Goal: Task Accomplishment & Management: Use online tool/utility

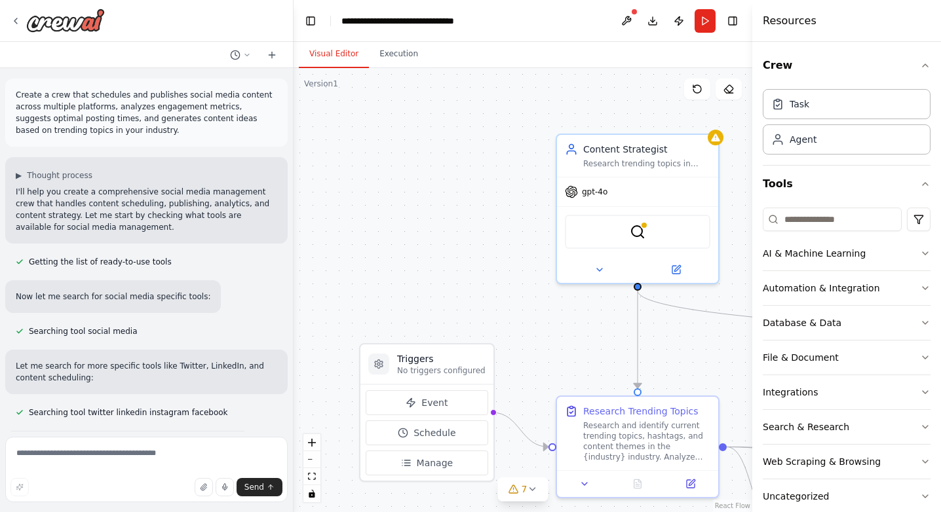
scroll to position [1861, 0]
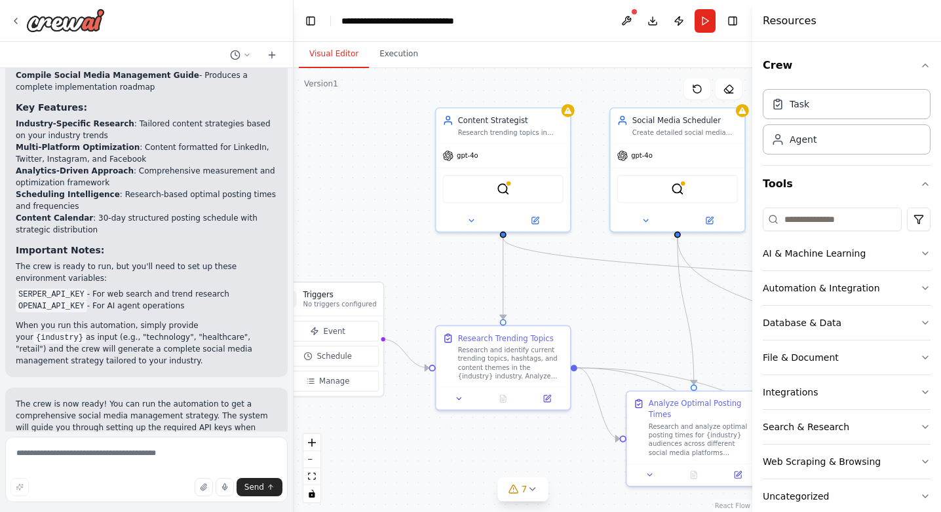
drag, startPoint x: 486, startPoint y: 163, endPoint x: 358, endPoint y: 130, distance: 131.9
click at [358, 130] on div ".deletable-edge-delete-btn { width: 20px; height: 20px; border: 0px solid #ffff…" at bounding box center [523, 290] width 459 height 444
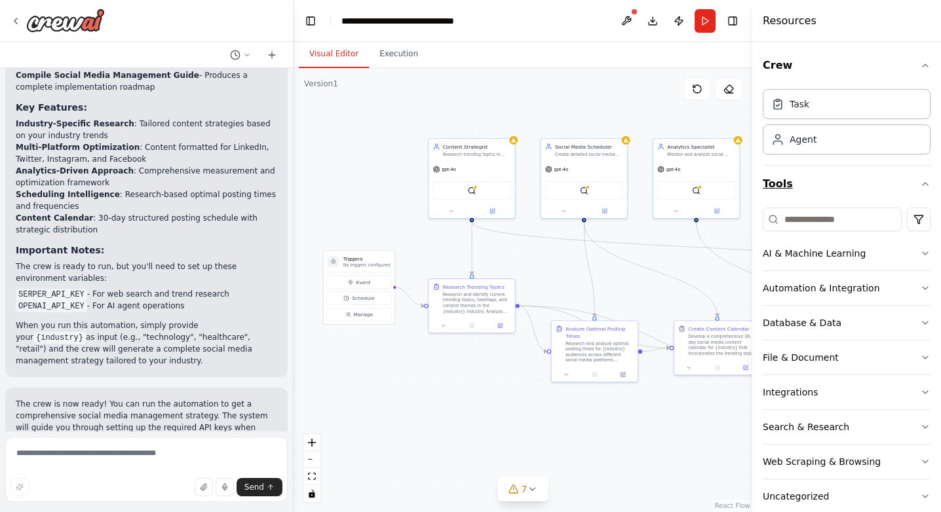
scroll to position [23, 0]
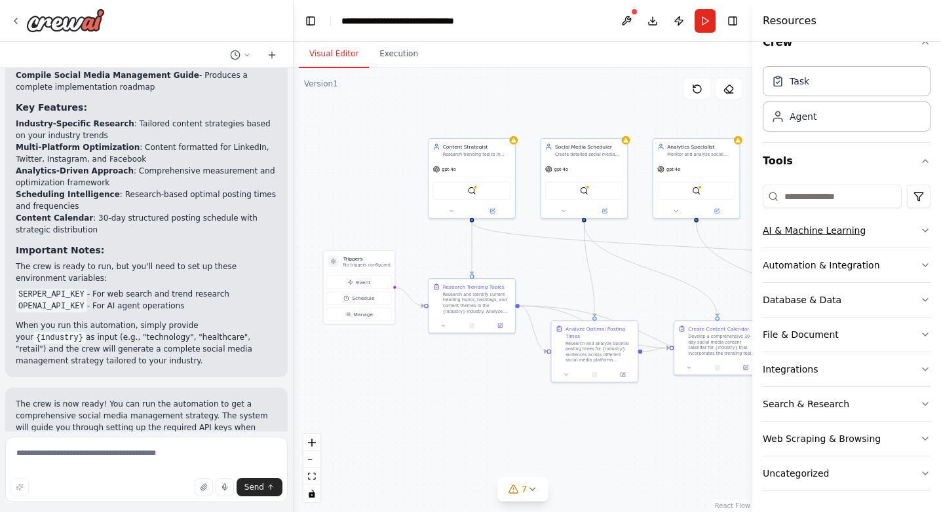
click at [927, 229] on icon "button" at bounding box center [925, 230] width 5 height 3
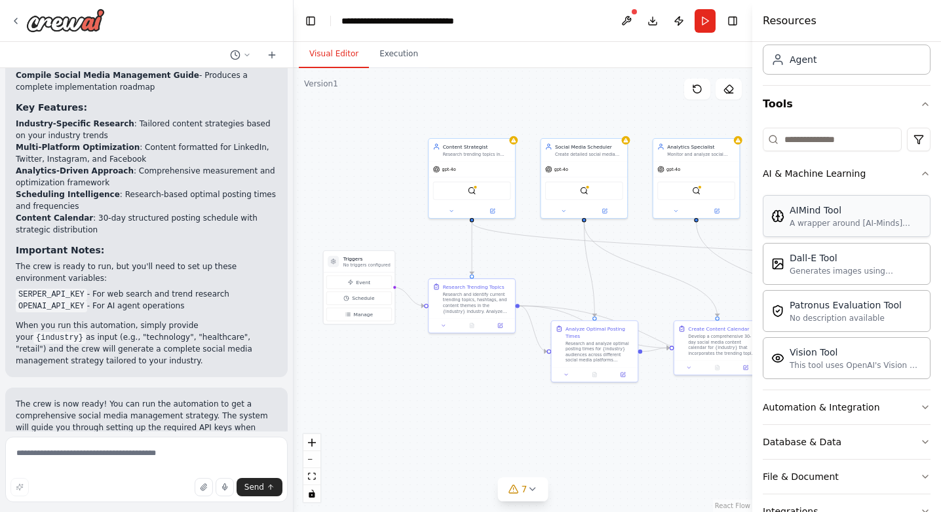
scroll to position [222, 0]
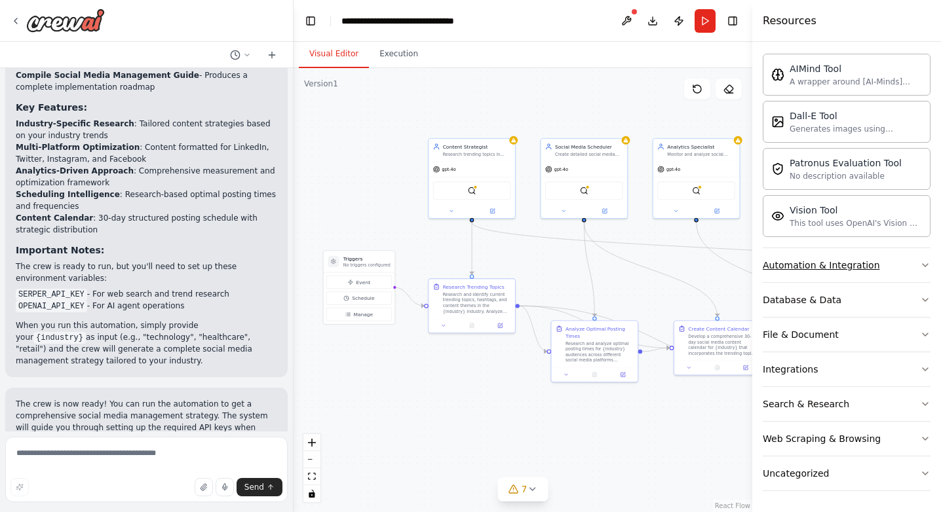
click at [906, 259] on button "Automation & Integration" at bounding box center [847, 265] width 168 height 34
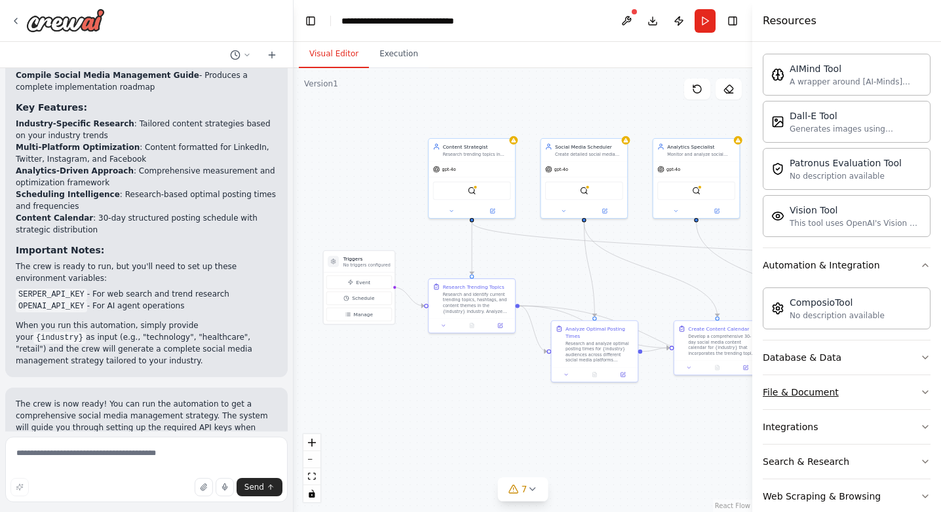
scroll to position [280, 0]
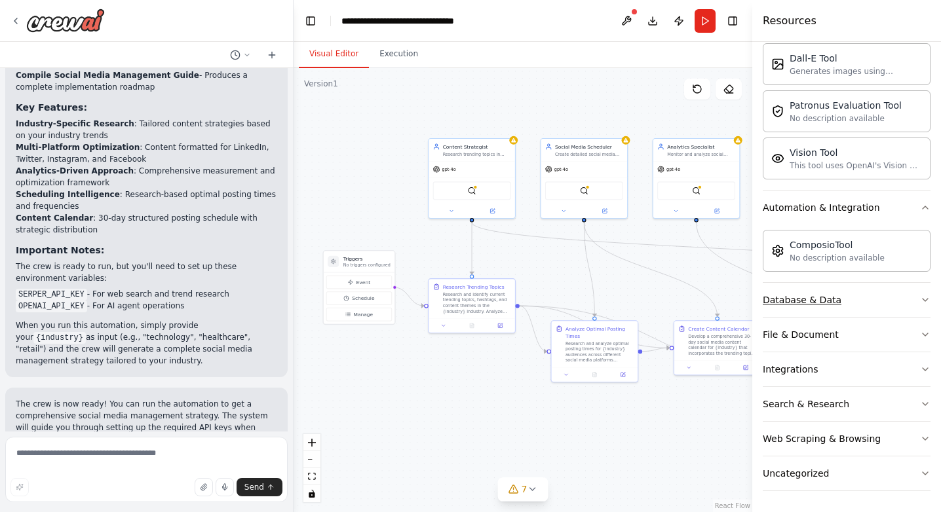
click at [912, 300] on button "Database & Data" at bounding box center [847, 300] width 168 height 34
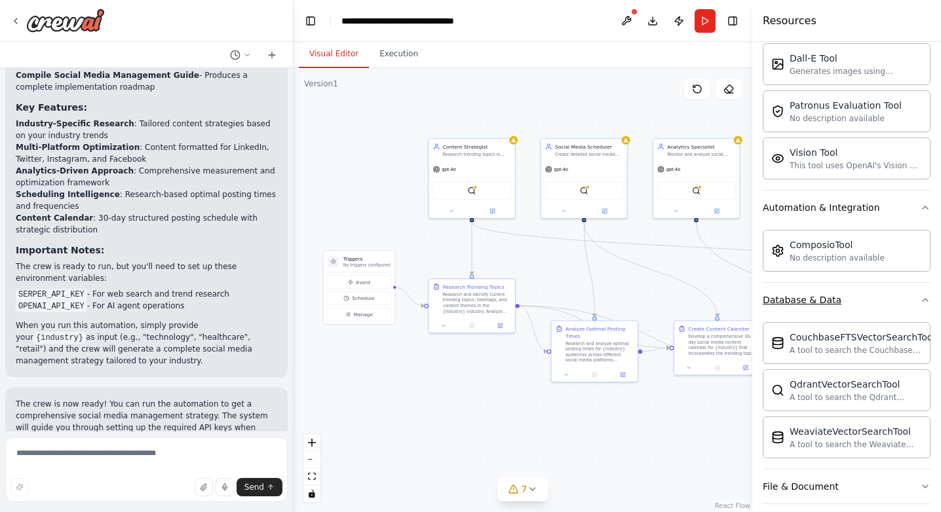
scroll to position [432, 0]
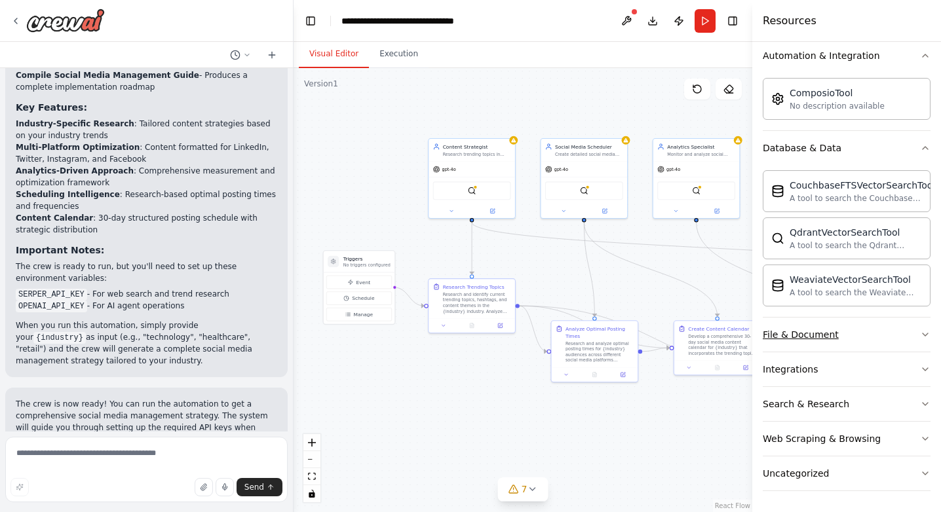
click at [905, 334] on button "File & Document" at bounding box center [847, 335] width 168 height 34
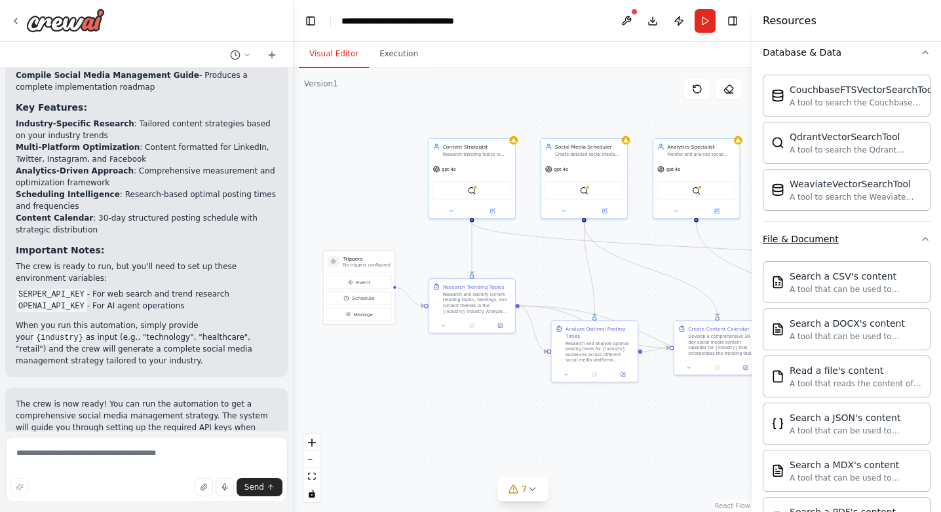
scroll to position [820, 0]
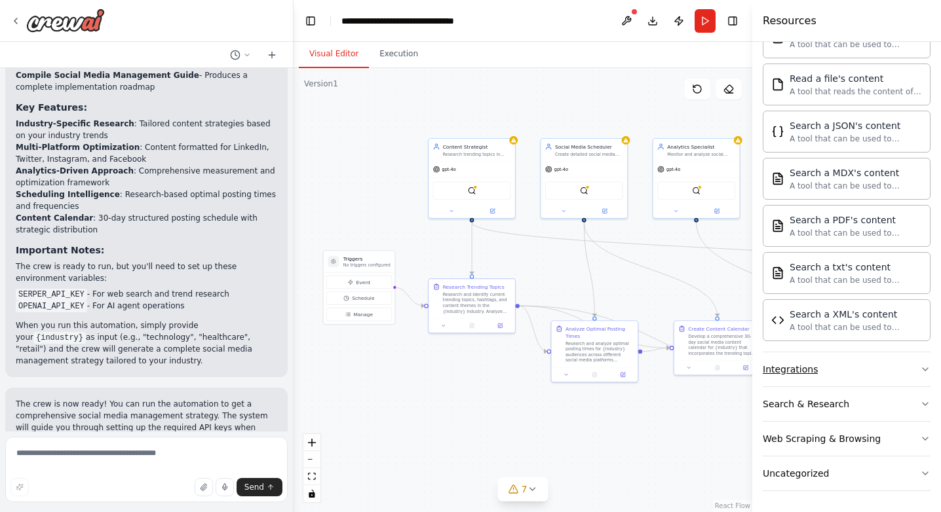
click at [900, 364] on button "Integrations" at bounding box center [847, 370] width 168 height 34
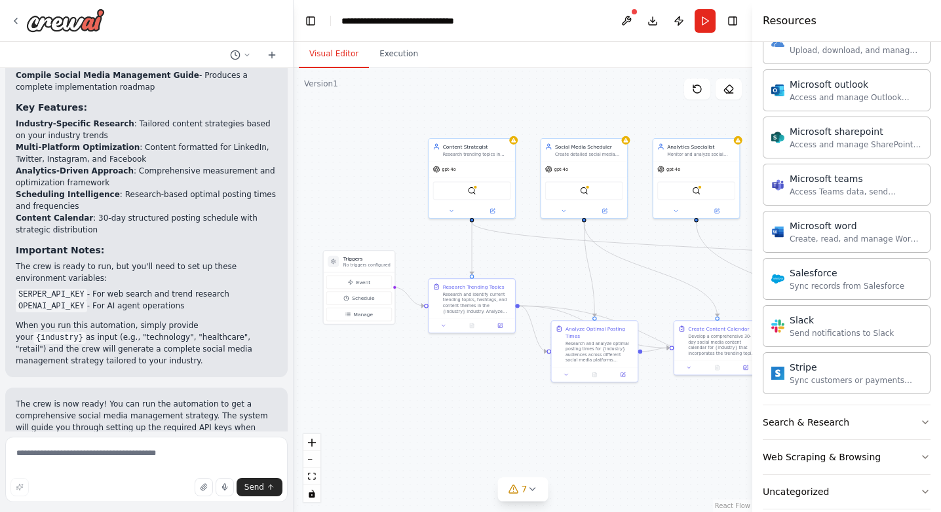
scroll to position [1585, 0]
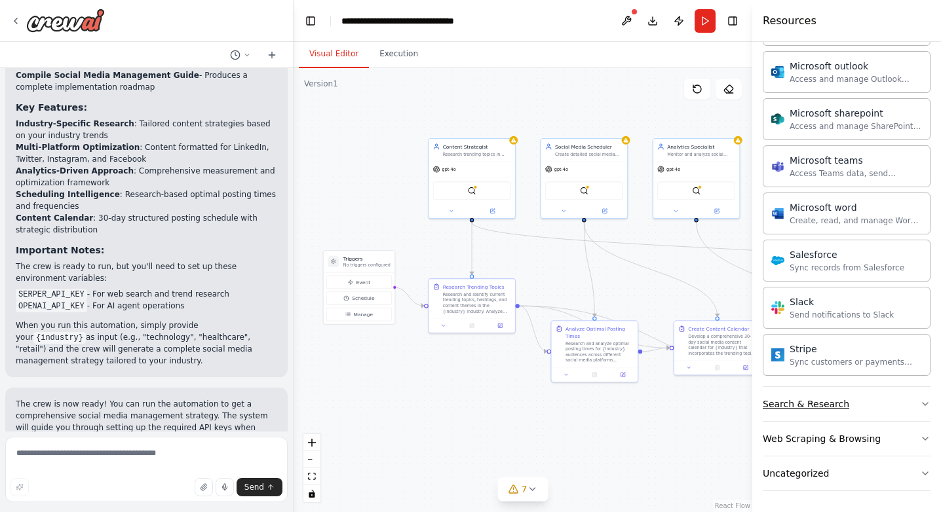
click at [895, 405] on button "Search & Research" at bounding box center [847, 404] width 168 height 34
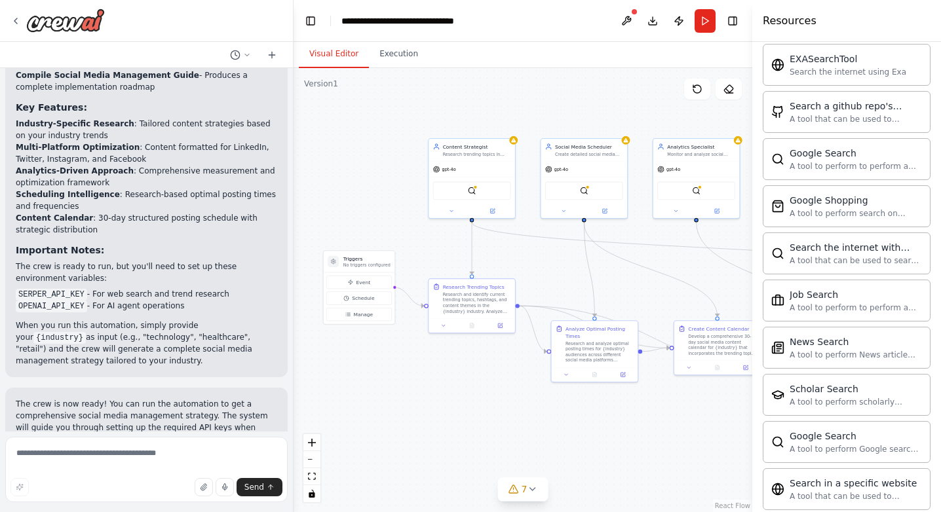
scroll to position [2256, 0]
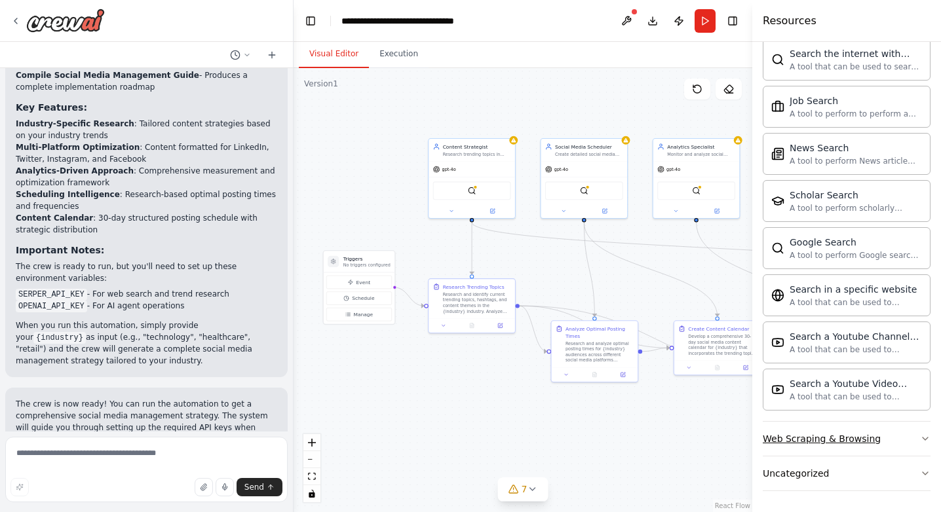
click at [887, 446] on button "Web Scraping & Browsing" at bounding box center [847, 439] width 168 height 34
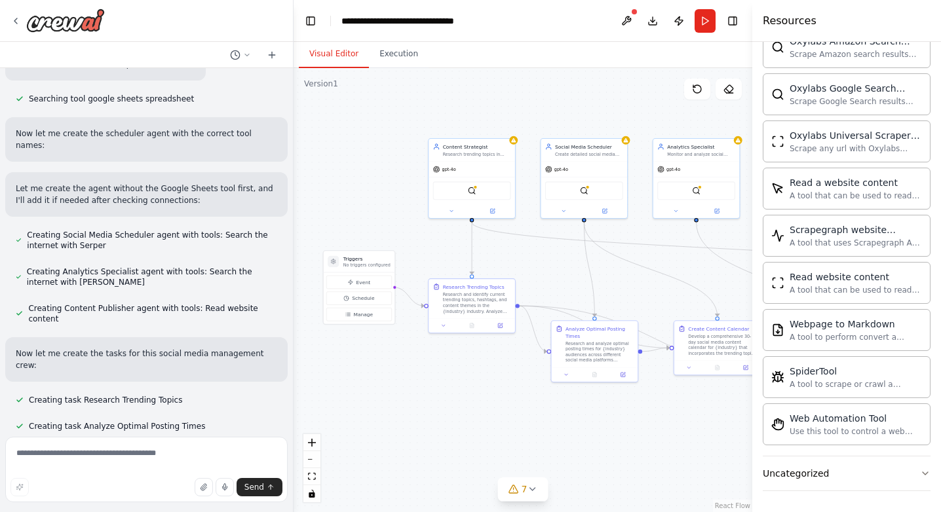
scroll to position [1861, 0]
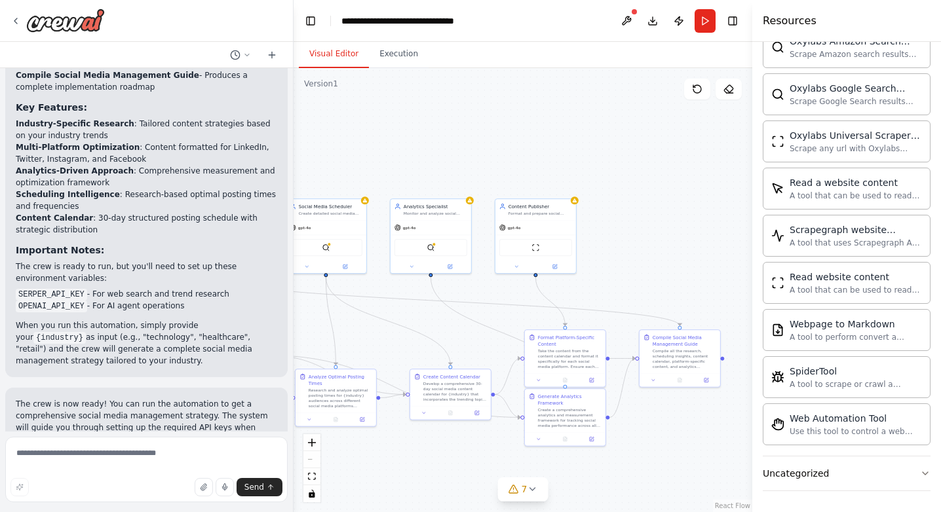
drag, startPoint x: 636, startPoint y: 132, endPoint x: 381, endPoint y: 197, distance: 263.5
click at [381, 197] on div ".deletable-edge-delete-btn { width: 20px; height: 20px; border: 0px solid #ffff…" at bounding box center [523, 290] width 459 height 444
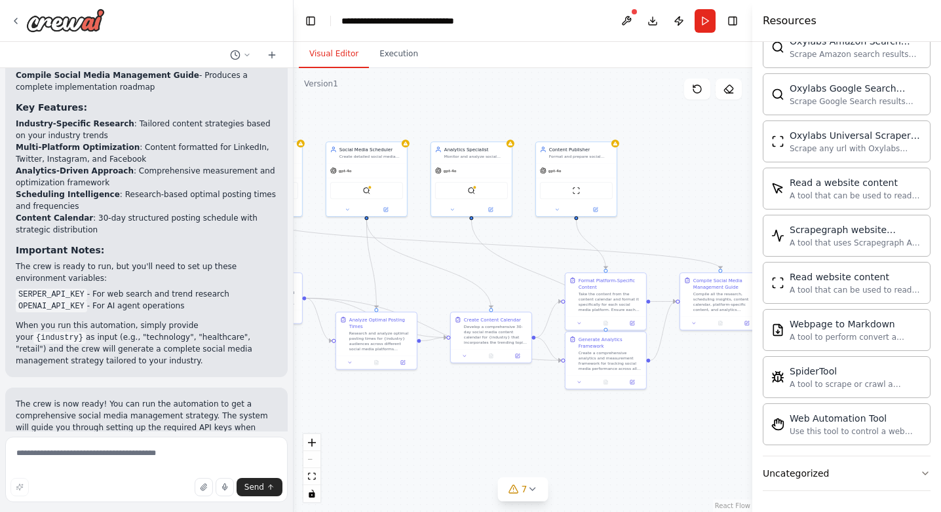
drag, startPoint x: 533, startPoint y: 165, endPoint x: 583, endPoint y: 106, distance: 77.6
click at [583, 106] on div ".deletable-edge-delete-btn { width: 20px; height: 20px; border: 0px solid #ffff…" at bounding box center [523, 290] width 459 height 444
click at [15, 20] on icon at bounding box center [15, 21] width 10 height 10
click at [10, 24] on icon at bounding box center [15, 21] width 10 height 10
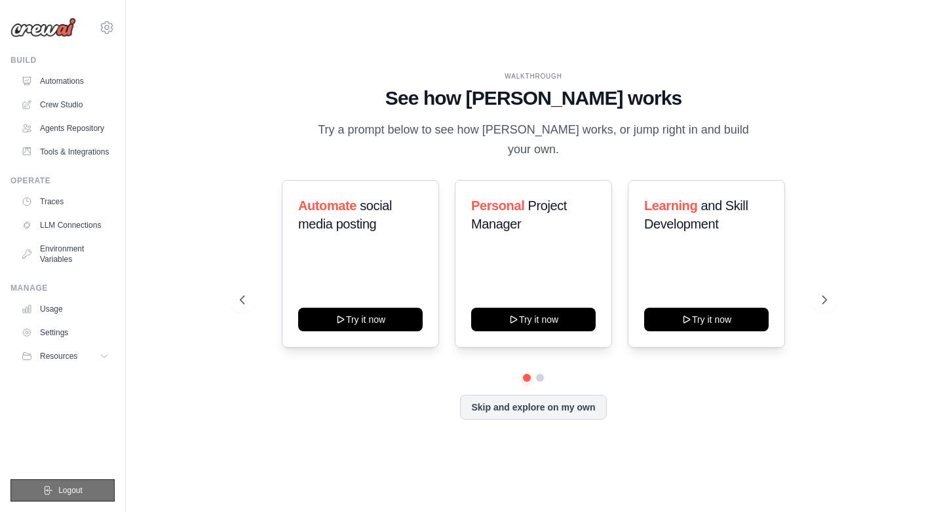
click at [82, 493] on span "Logout" at bounding box center [70, 491] width 24 height 10
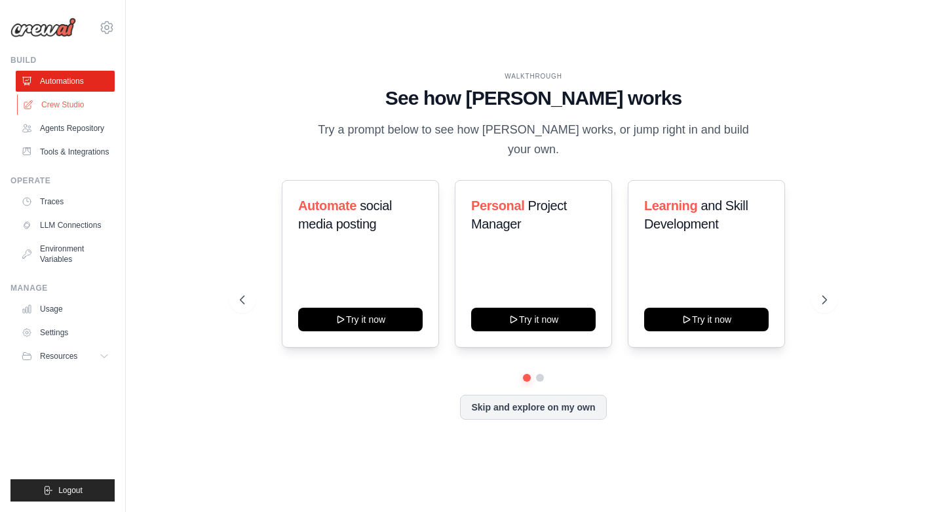
click at [58, 103] on link "Crew Studio" at bounding box center [66, 104] width 99 height 21
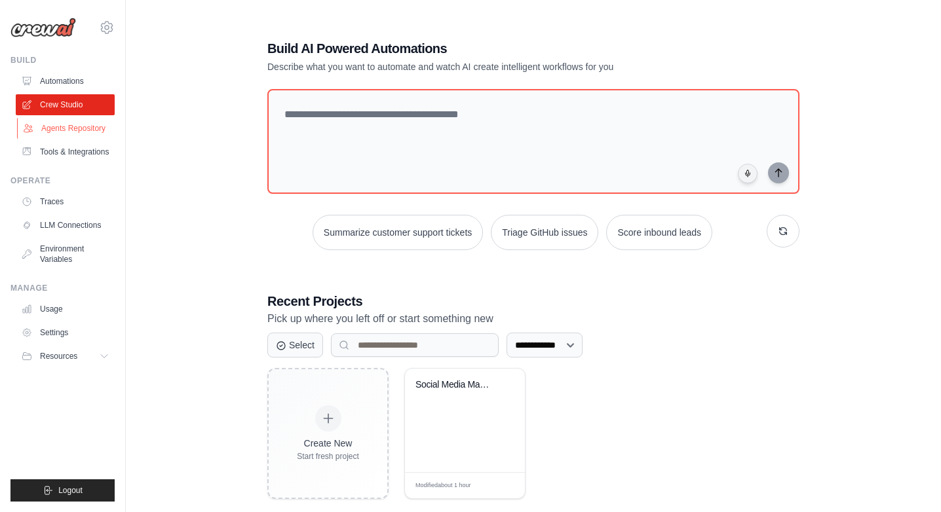
click at [46, 126] on link "Agents Repository" at bounding box center [66, 128] width 99 height 21
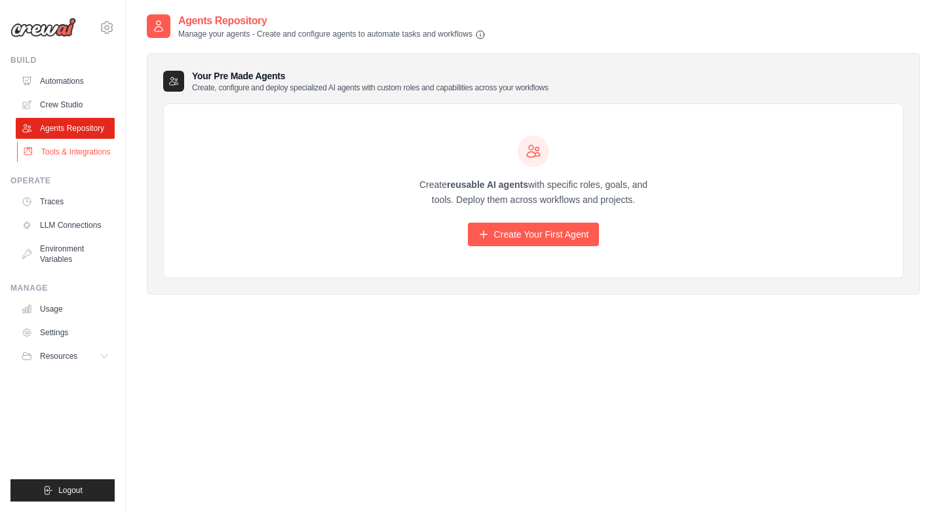
click at [60, 156] on link "Tools & Integrations" at bounding box center [66, 152] width 99 height 21
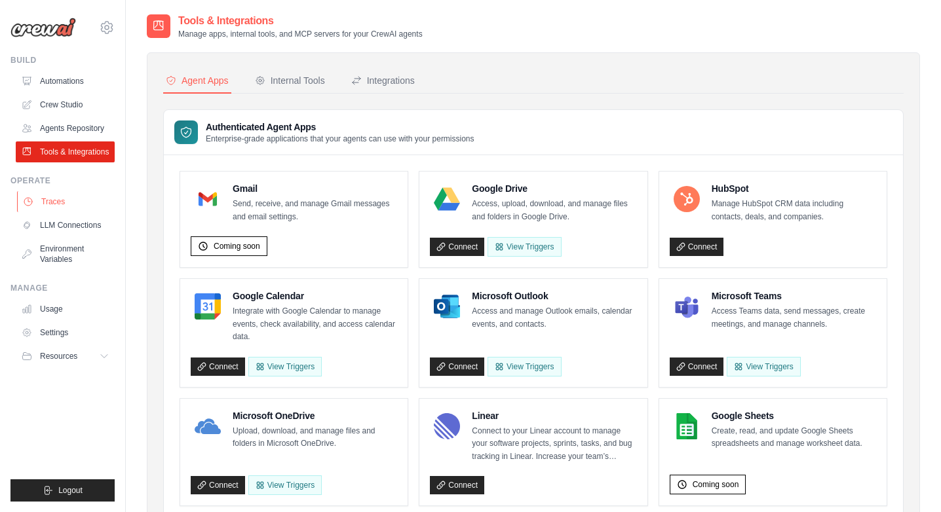
click at [80, 200] on link "Traces" at bounding box center [66, 201] width 99 height 21
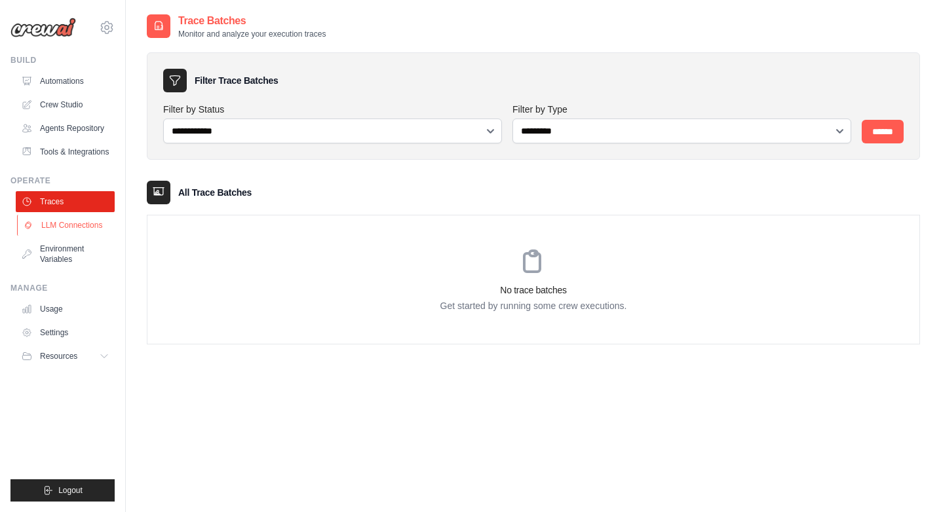
click at [75, 216] on link "LLM Connections" at bounding box center [66, 225] width 99 height 21
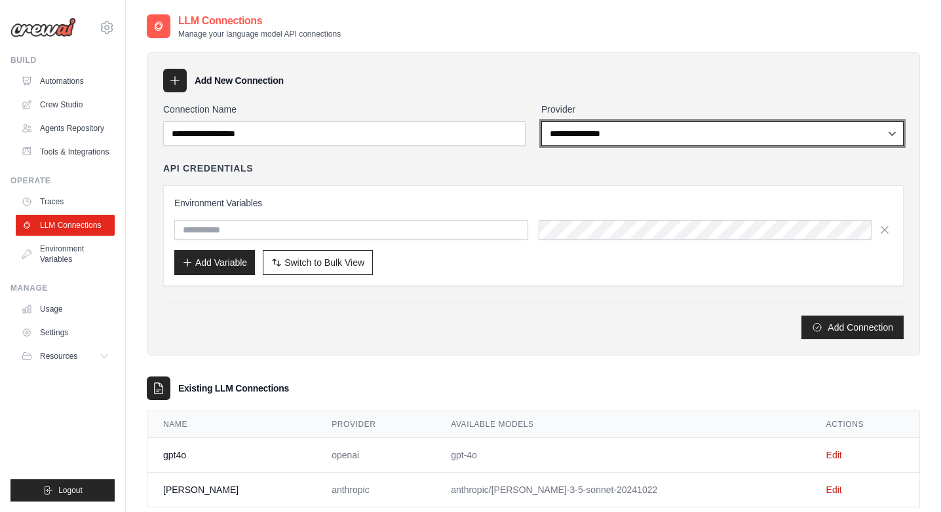
click at [624, 137] on select "**********" at bounding box center [722, 133] width 362 height 25
select select "******"
click at [541, 121] on select "**********" at bounding box center [722, 133] width 362 height 25
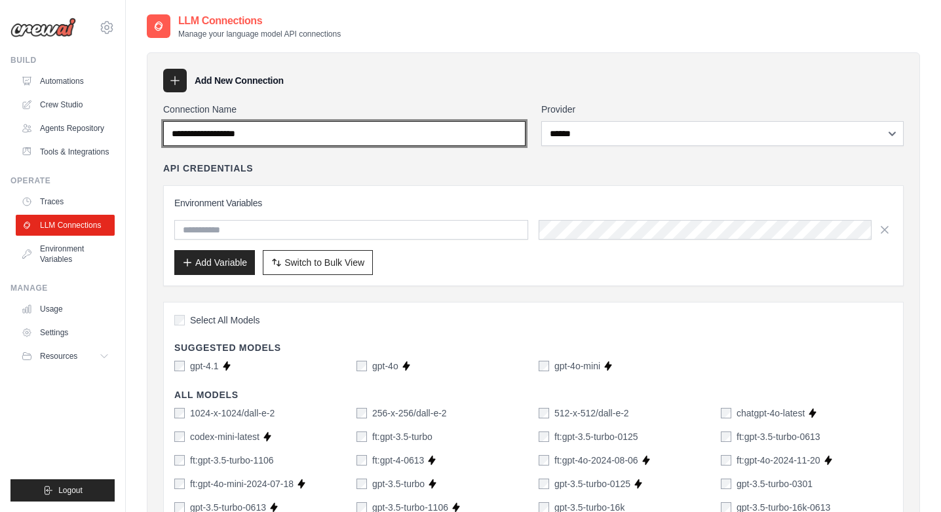
click at [487, 133] on input "Connection Name" at bounding box center [344, 133] width 362 height 25
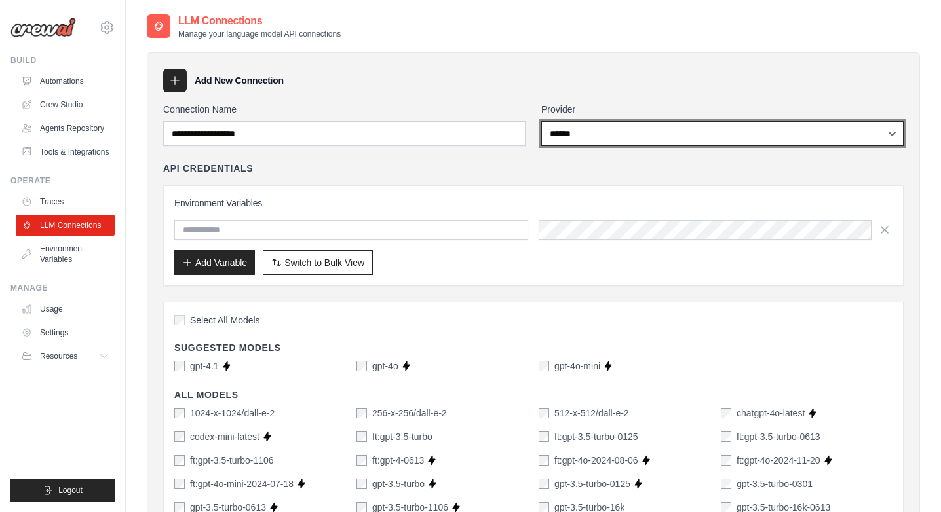
click at [596, 134] on select "**********" at bounding box center [722, 133] width 362 height 25
select select
click at [541, 121] on select "**********" at bounding box center [722, 133] width 362 height 25
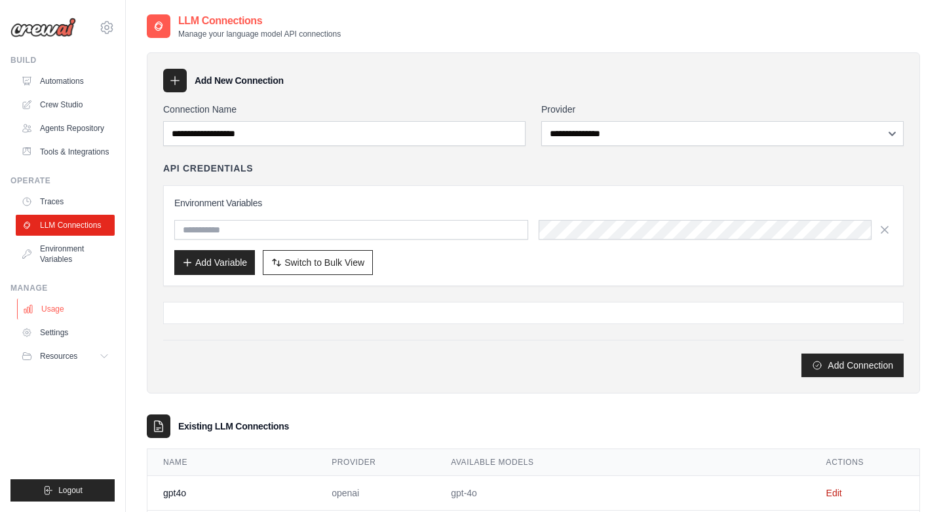
click at [53, 315] on link "Usage" at bounding box center [66, 309] width 99 height 21
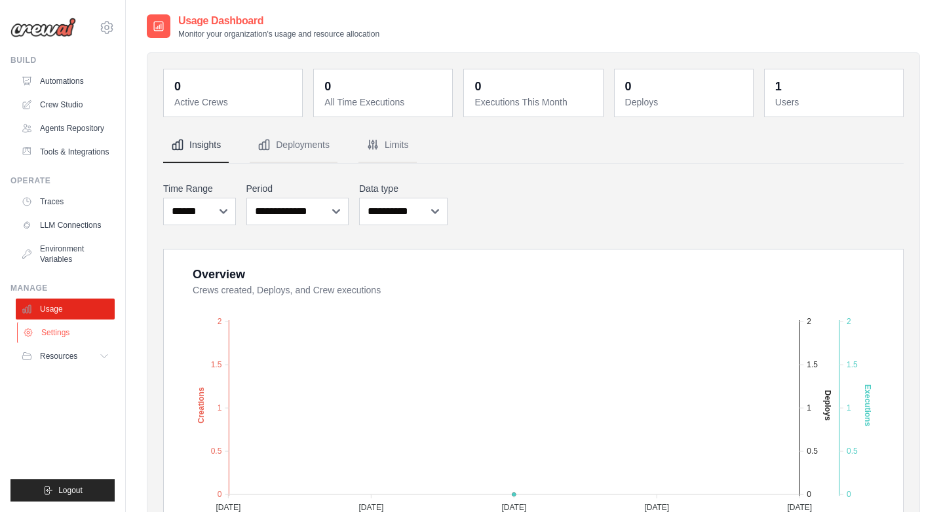
click at [52, 336] on link "Settings" at bounding box center [66, 332] width 99 height 21
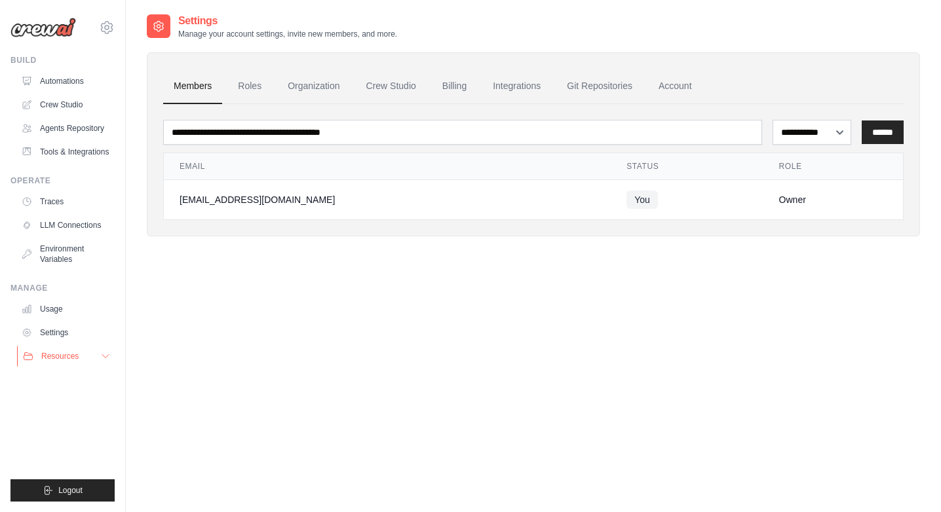
click at [56, 358] on span "Resources" at bounding box center [59, 356] width 37 height 10
click at [56, 400] on span "GitHub" at bounding box center [59, 400] width 24 height 10
click at [66, 107] on link "Crew Studio" at bounding box center [66, 104] width 99 height 21
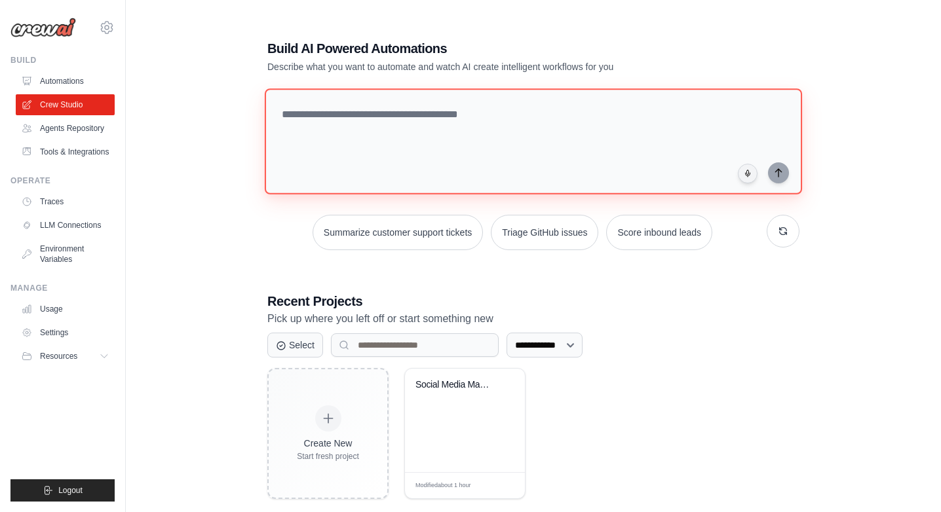
click at [418, 132] on textarea at bounding box center [533, 141] width 537 height 106
type textarea "*"
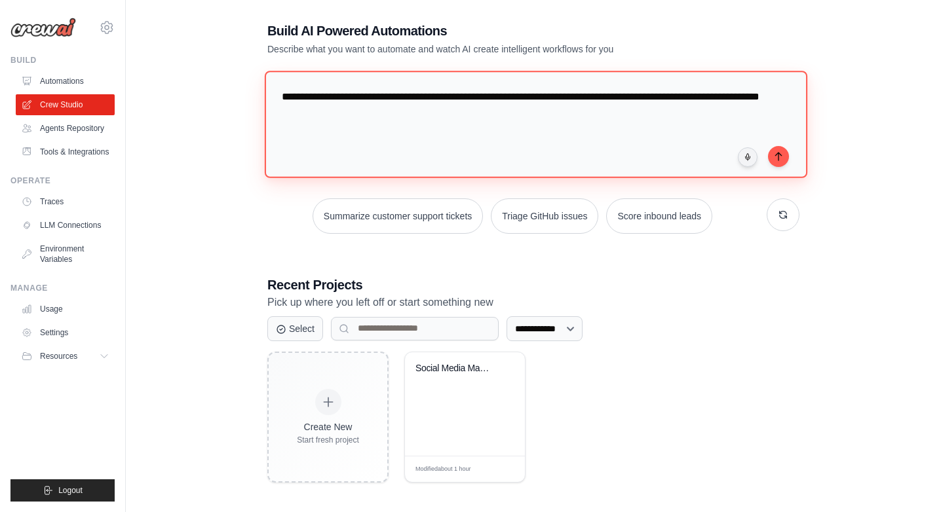
scroll to position [26, 0]
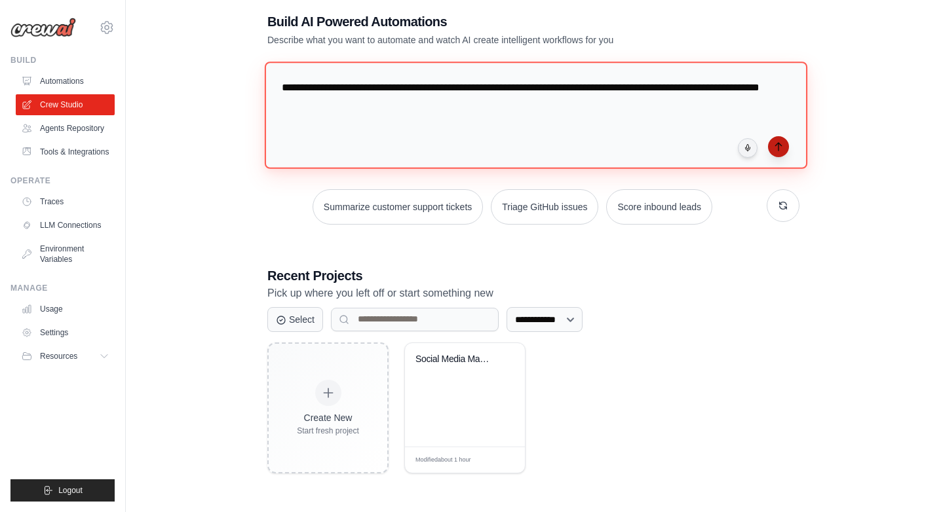
type textarea "**********"
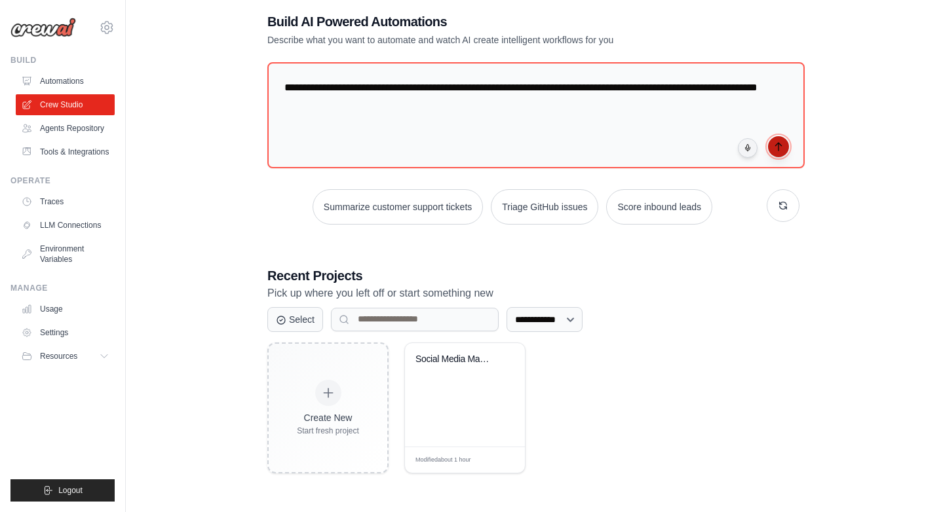
click at [781, 145] on icon "submit" at bounding box center [778, 147] width 10 height 10
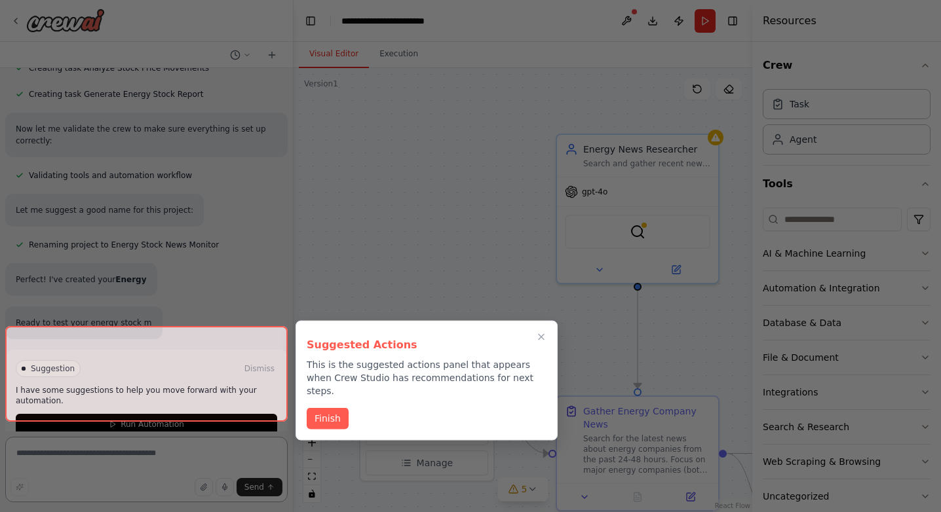
scroll to position [636, 0]
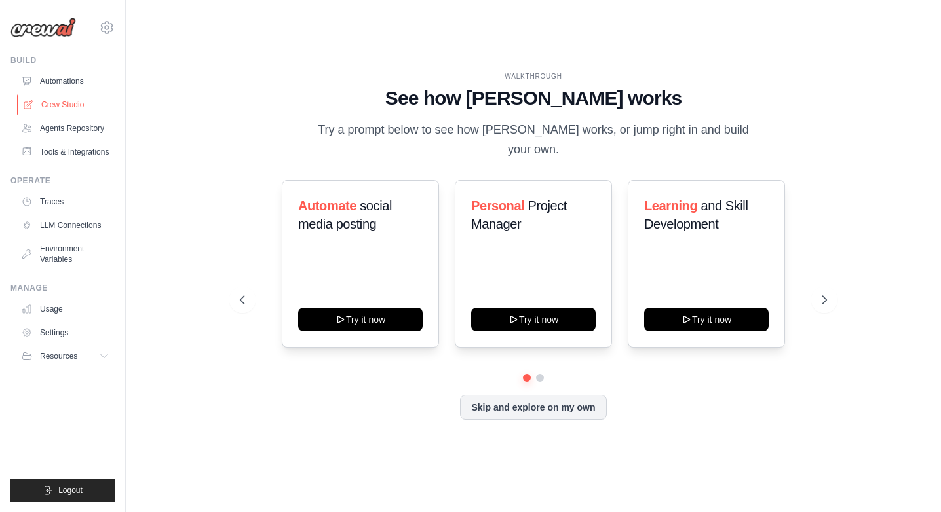
click at [67, 102] on link "Crew Studio" at bounding box center [66, 104] width 99 height 21
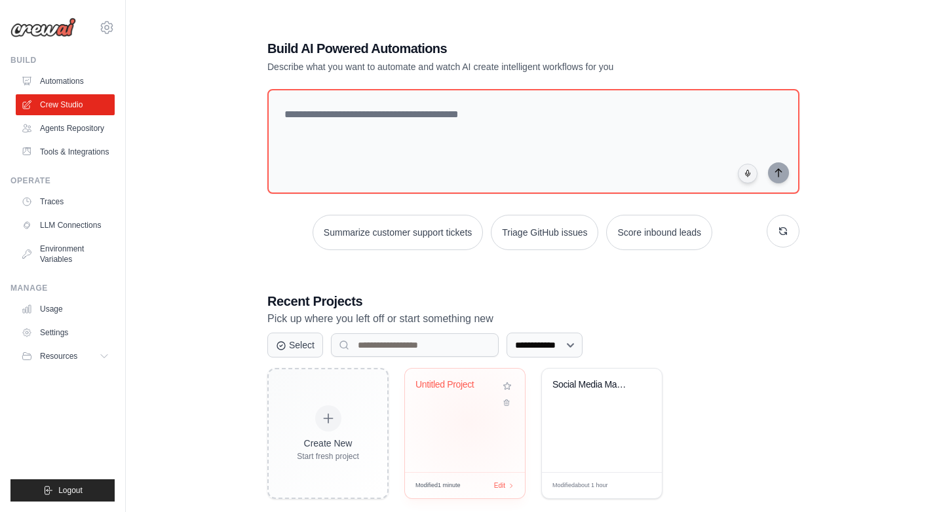
click at [469, 422] on div "Untitled Project" at bounding box center [465, 421] width 120 height 104
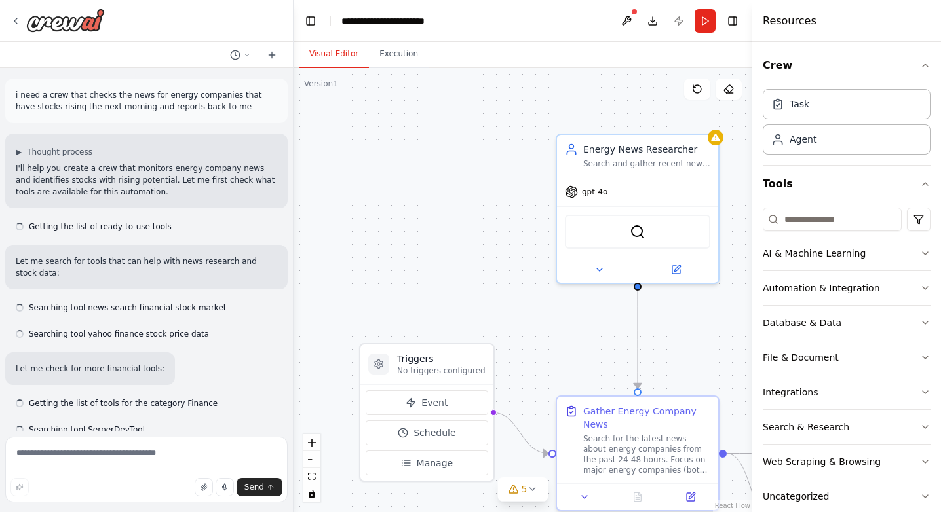
scroll to position [982, 0]
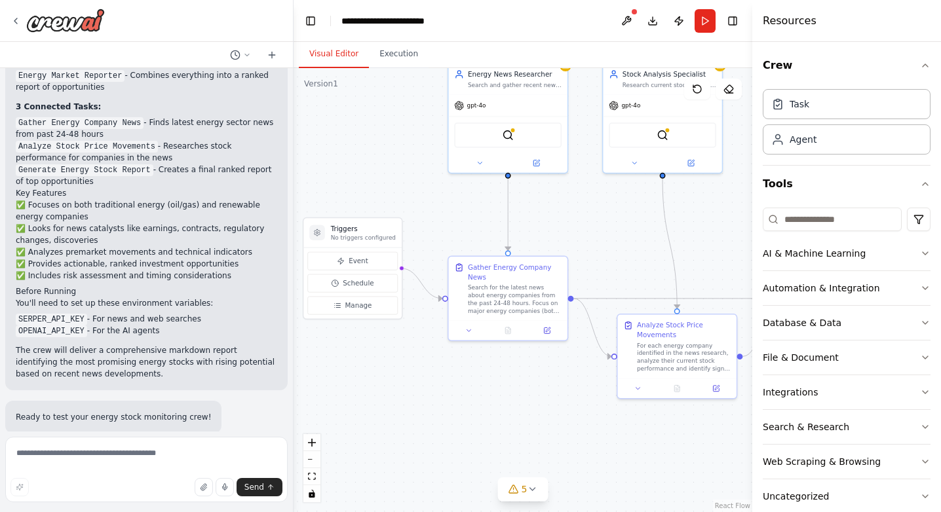
drag, startPoint x: 493, startPoint y: 300, endPoint x: 399, endPoint y: 181, distance: 152.1
click at [399, 181] on div ".deletable-edge-delete-btn { width: 20px; height: 20px; border: 0px solid #ffff…" at bounding box center [523, 290] width 459 height 444
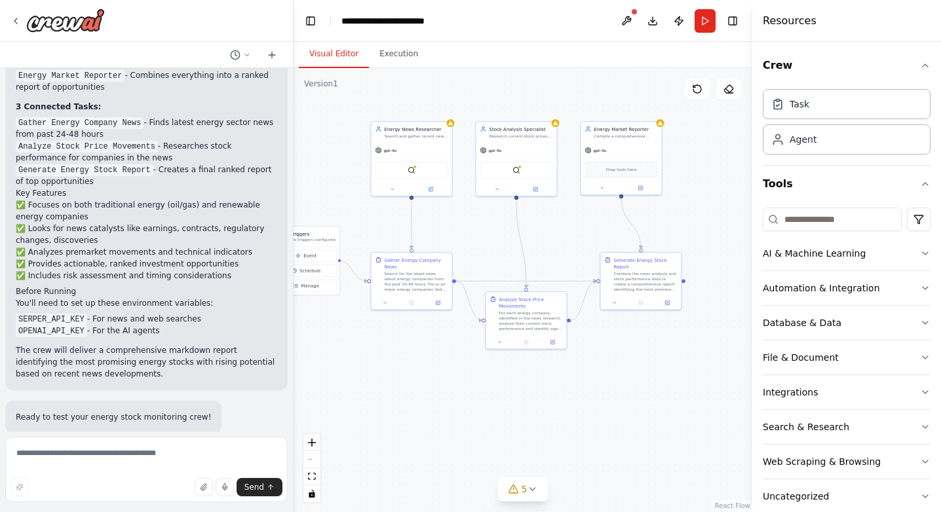
drag, startPoint x: 628, startPoint y: 195, endPoint x: 565, endPoint y: 220, distance: 67.7
click at [565, 220] on div ".deletable-edge-delete-btn { width: 20px; height: 20px; border: 0px solid #ffff…" at bounding box center [523, 290] width 459 height 444
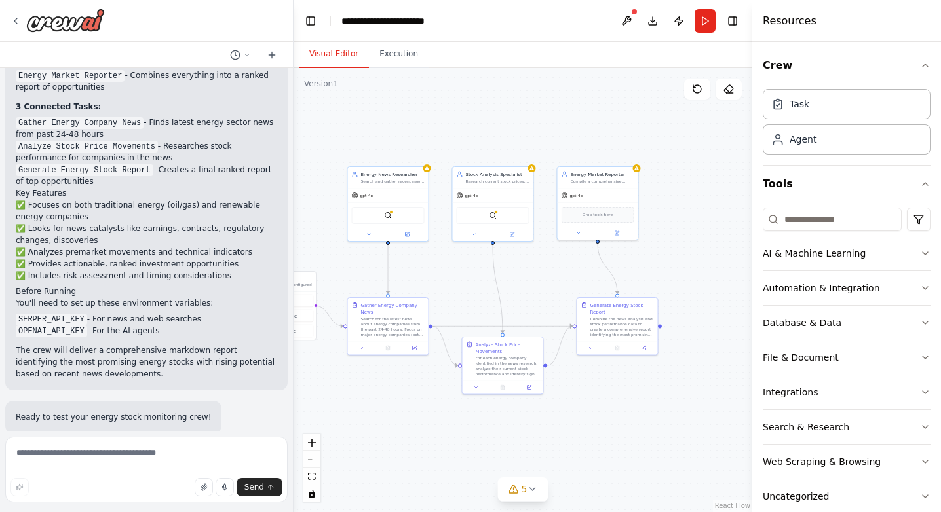
drag, startPoint x: 705, startPoint y: 229, endPoint x: 685, endPoint y: 273, distance: 48.4
click at [685, 273] on div ".deletable-edge-delete-btn { width: 20px; height: 20px; border: 0px solid #ffff…" at bounding box center [523, 290] width 459 height 444
click at [149, 461] on textarea at bounding box center [146, 470] width 282 height 66
type textarea "**********"
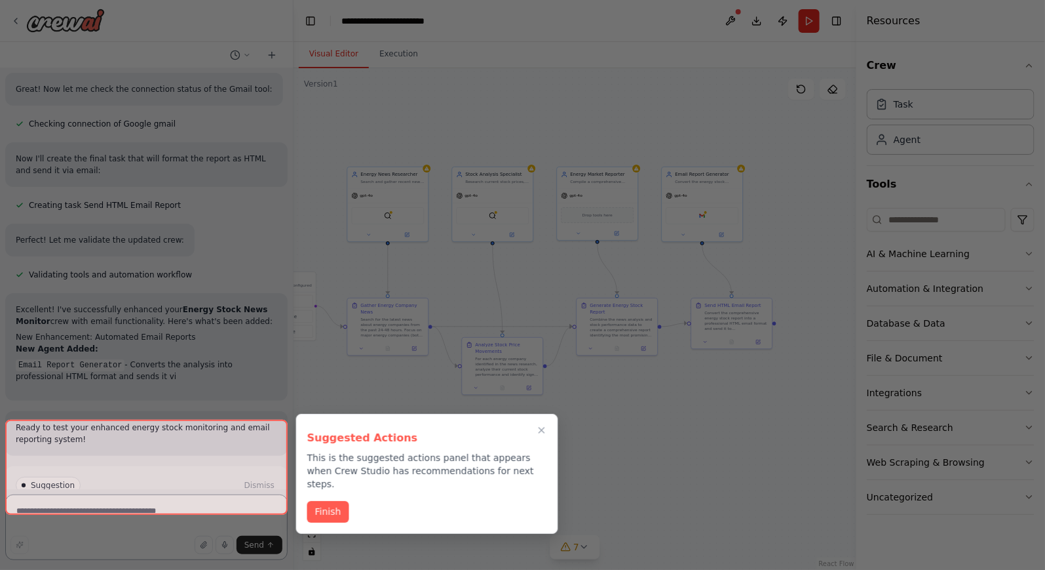
scroll to position [1842, 0]
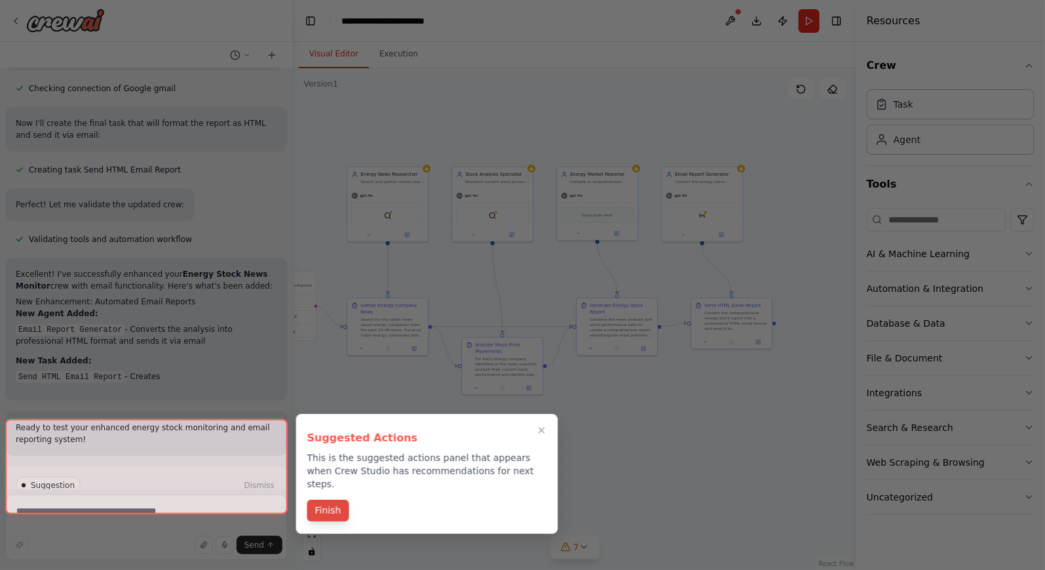
click at [333, 499] on button "Finish" at bounding box center [328, 510] width 42 height 22
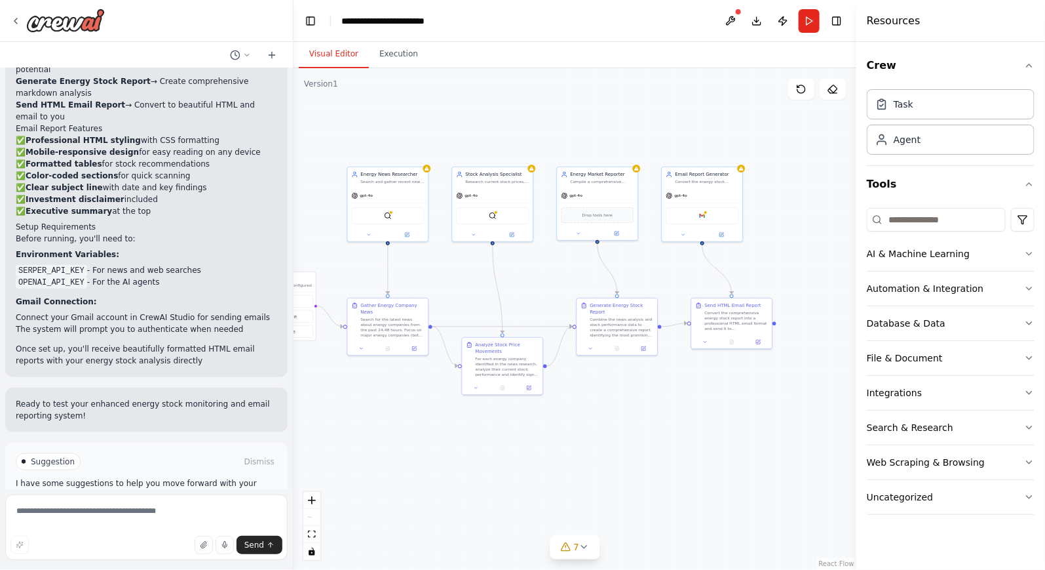
scroll to position [2255, 0]
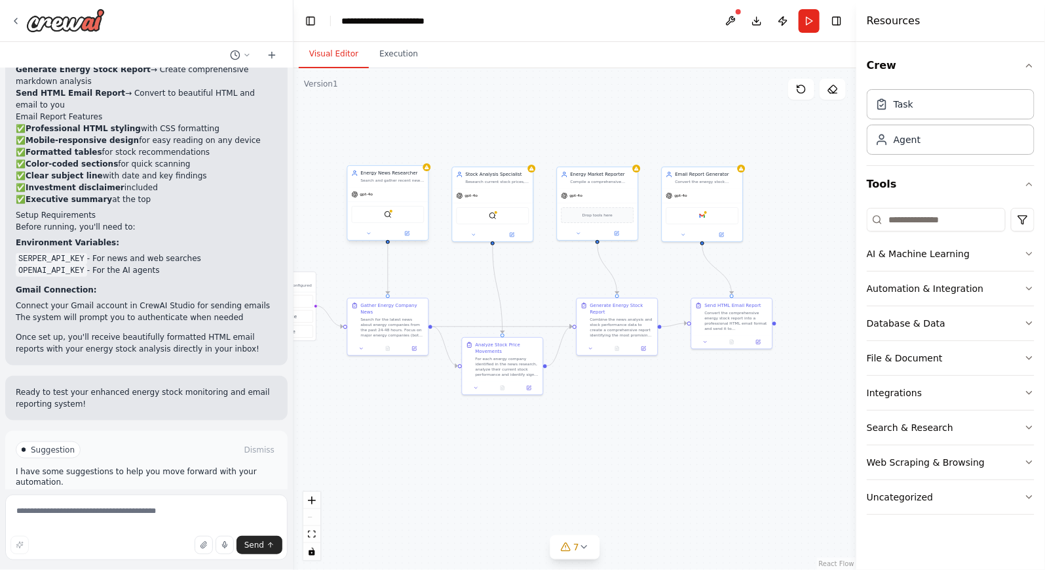
click at [404, 191] on div "gpt-4o" at bounding box center [388, 194] width 81 height 14
click at [426, 170] on div at bounding box center [427, 167] width 8 height 8
click at [733, 21] on button at bounding box center [730, 21] width 21 height 24
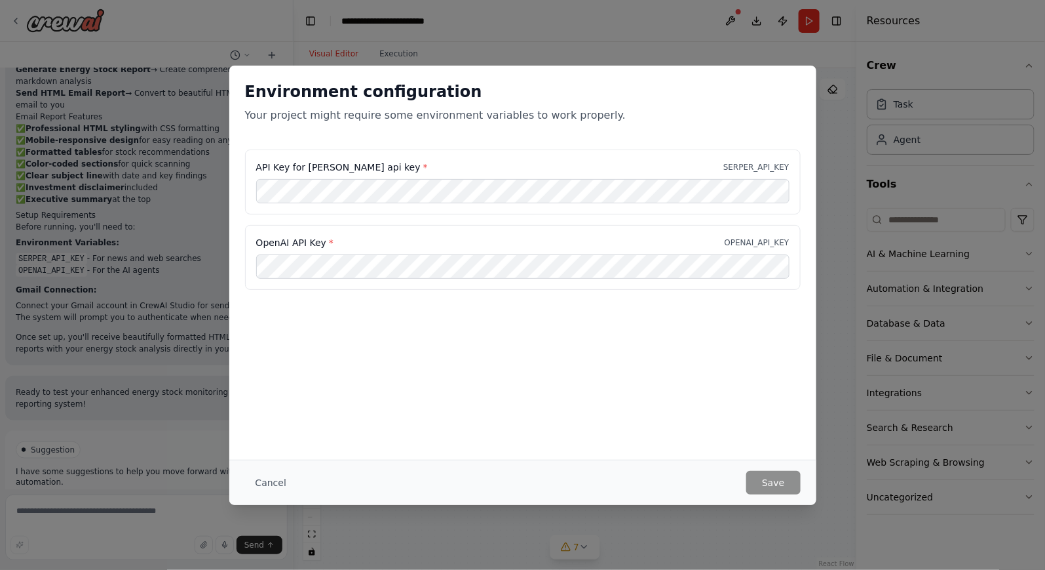
scroll to position [0, 0]
click at [786, 486] on button "Save" at bounding box center [773, 483] width 54 height 24
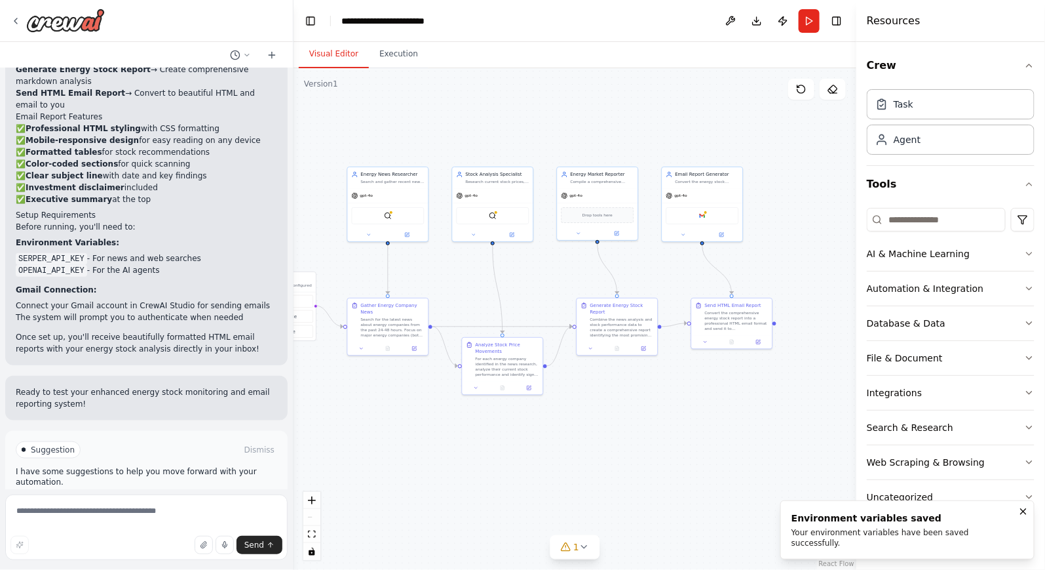
click at [570, 457] on div ".deletable-edge-delete-btn { width: 20px; height: 20px; border: 0px solid #ffff…" at bounding box center [575, 318] width 563 height 501
click at [725, 315] on div "Convert the comprehensive energy stock report into a professional HTML email fo…" at bounding box center [737, 319] width 64 height 21
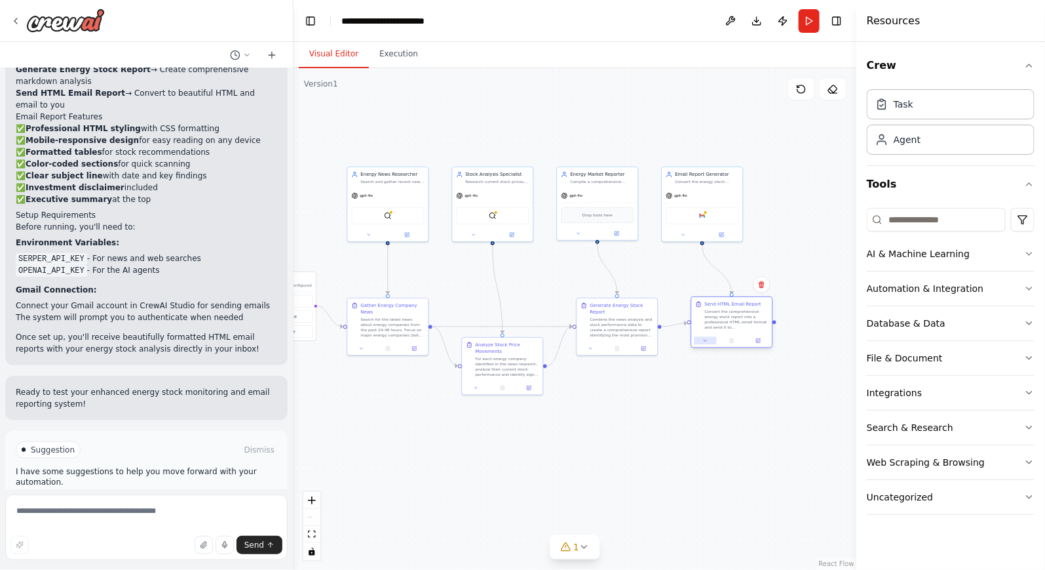
click at [705, 340] on icon at bounding box center [706, 340] width 3 height 1
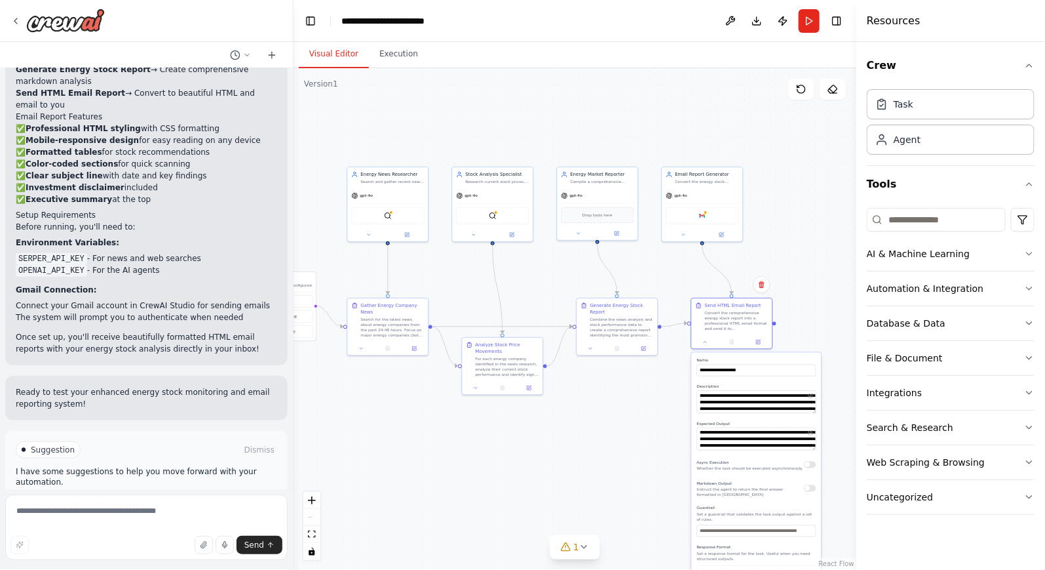
click at [636, 454] on div ".deletable-edge-delete-btn { width: 20px; height: 20px; border: 0px solid #ffff…" at bounding box center [575, 318] width 563 height 501
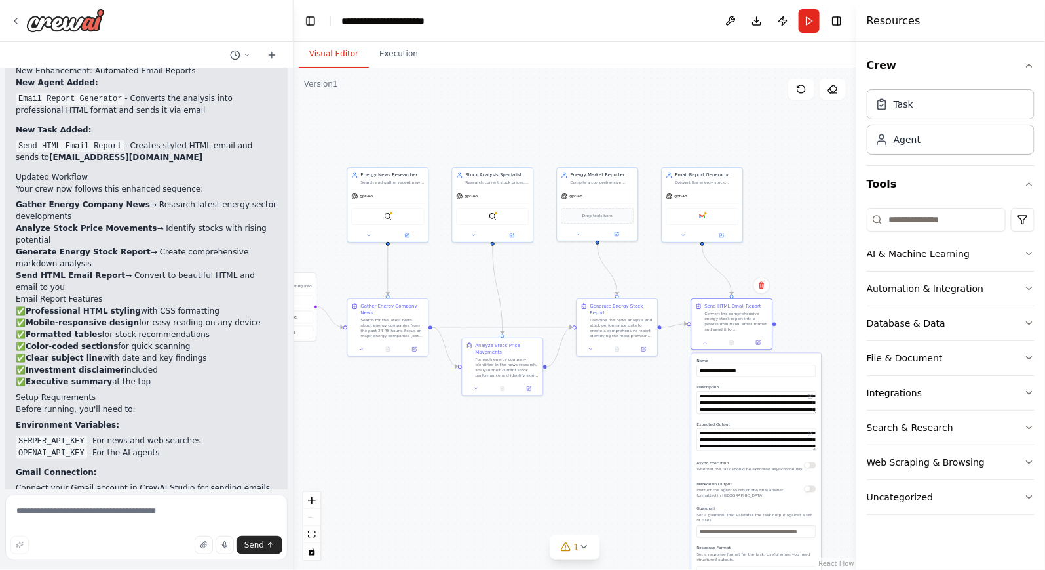
scroll to position [2255, 0]
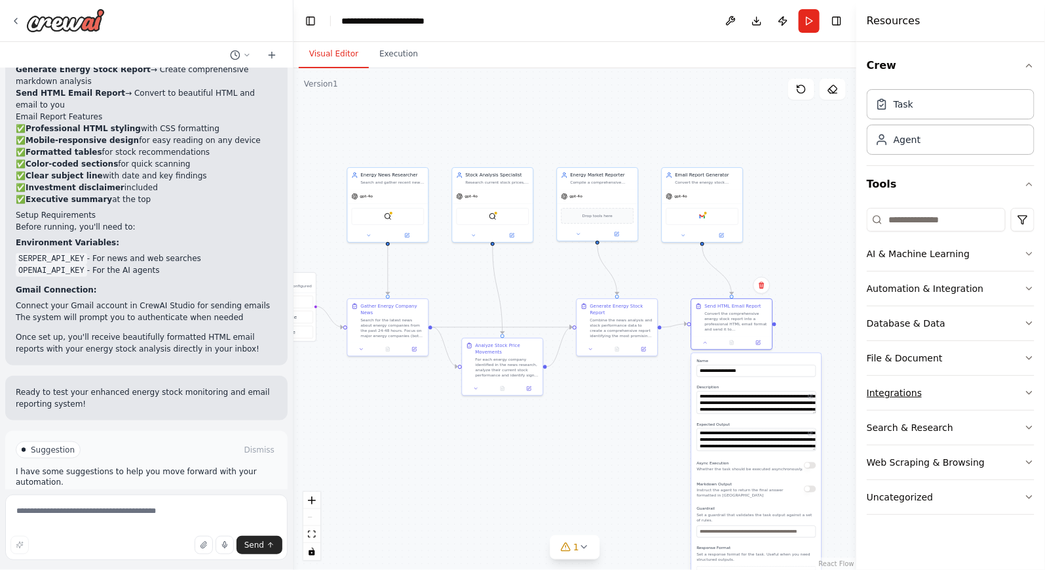
click at [940, 387] on button "Integrations" at bounding box center [951, 393] width 168 height 34
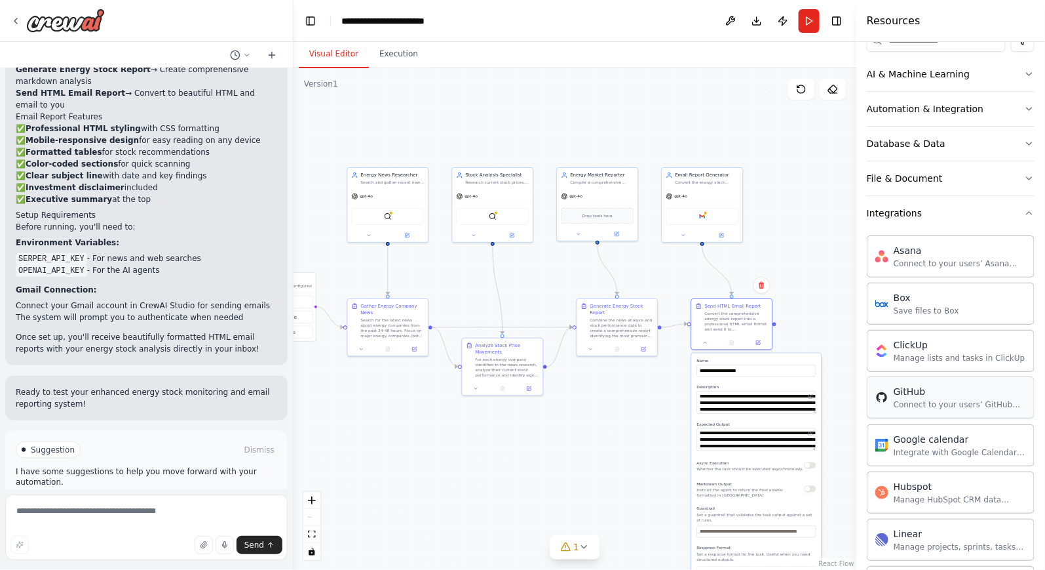
scroll to position [148, 0]
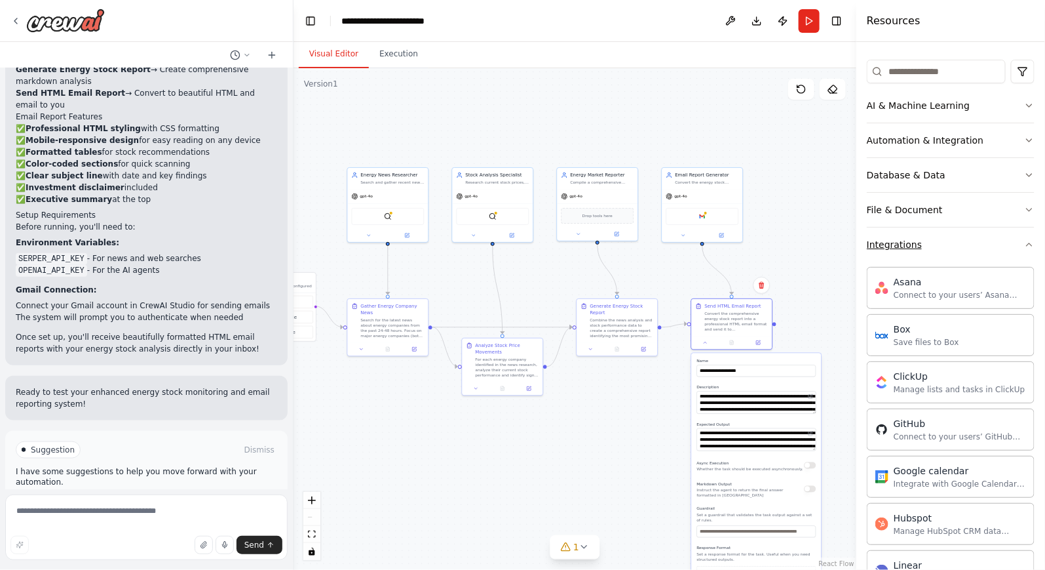
click at [940, 245] on button "Integrations" at bounding box center [951, 244] width 168 height 34
